Goal: Use online tool/utility: Use online tool/utility

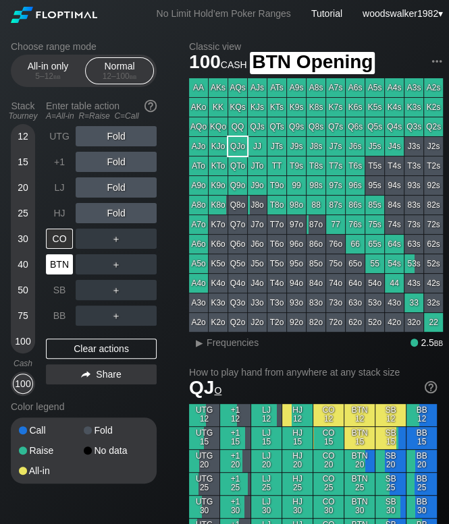
click at [60, 267] on div "BTN" at bounding box center [59, 264] width 27 height 20
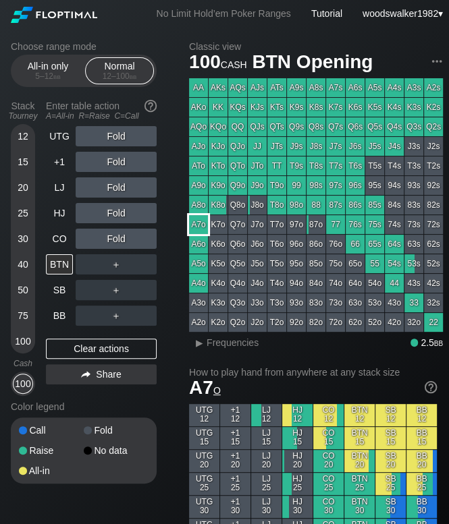
click at [202, 226] on div "A7o" at bounding box center [198, 224] width 19 height 19
click at [116, 216] on div "R ✕" at bounding box center [116, 213] width 26 height 20
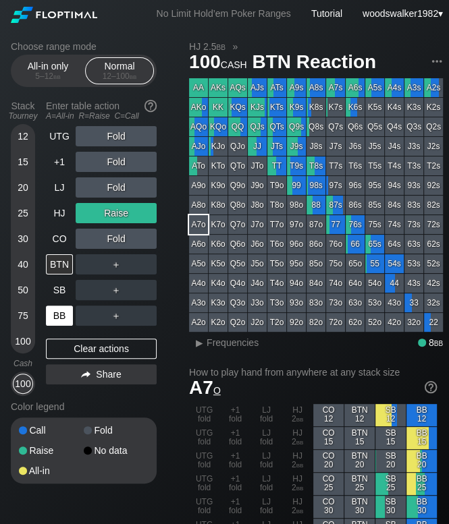
click at [57, 313] on div "BB" at bounding box center [59, 316] width 27 height 20
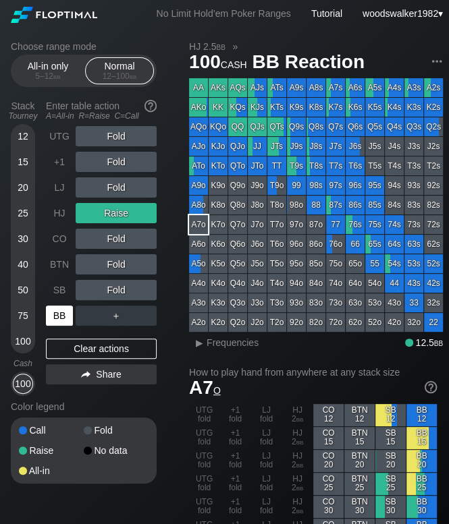
click at [62, 312] on div "BB" at bounding box center [59, 316] width 27 height 20
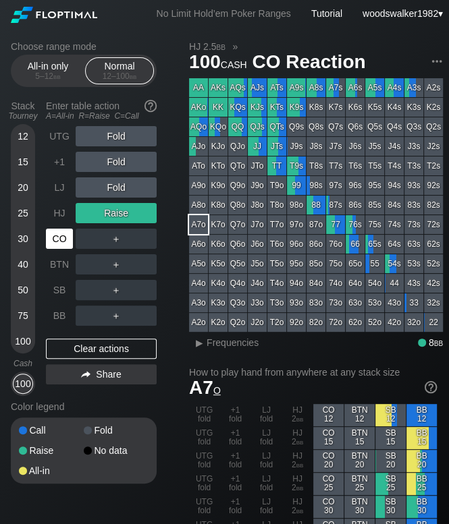
click at [60, 237] on div "CO" at bounding box center [59, 239] width 27 height 20
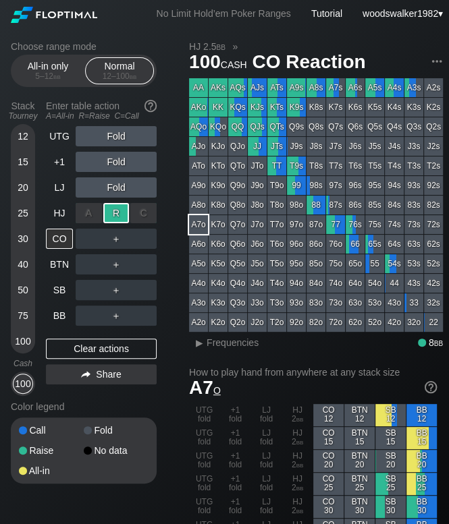
click at [115, 218] on div "R ✕" at bounding box center [116, 213] width 26 height 20
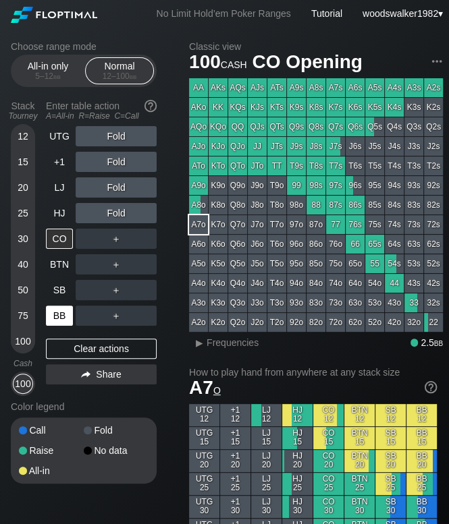
click at [59, 321] on div "BB" at bounding box center [59, 316] width 27 height 20
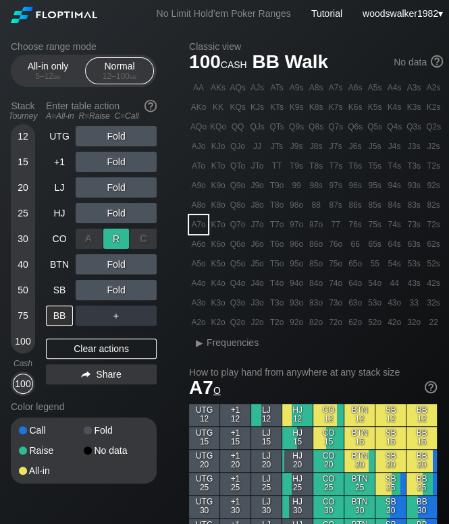
click at [116, 240] on div "R ✕" at bounding box center [116, 239] width 26 height 20
